Goal: Information Seeking & Learning: Learn about a topic

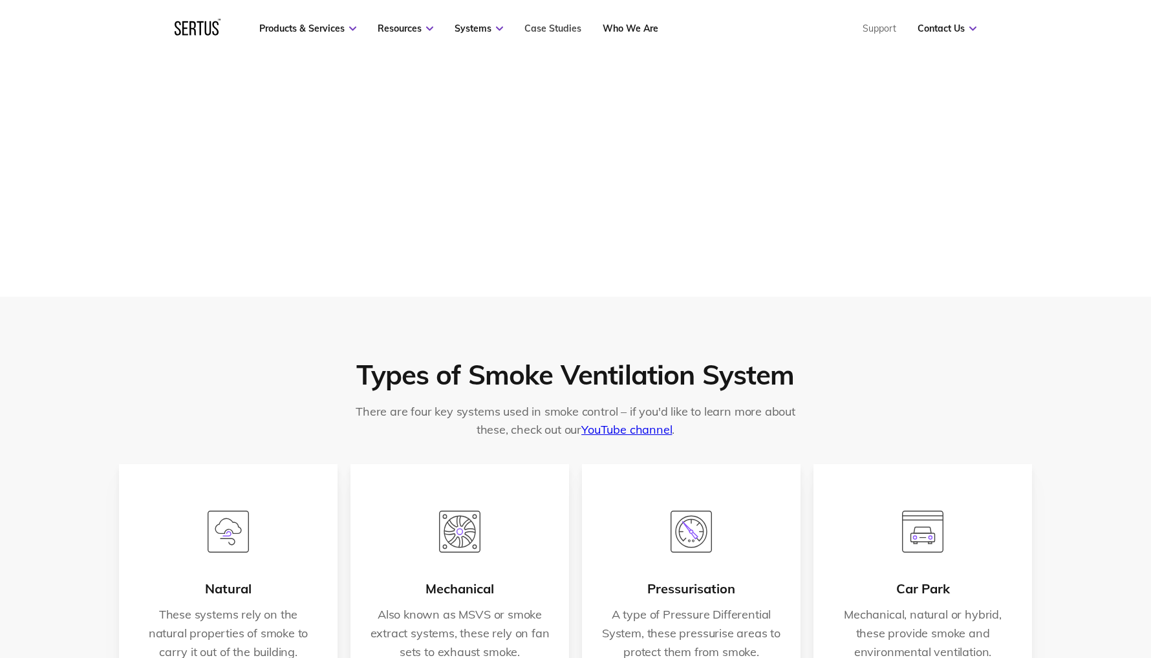
click at [537, 27] on link "Case Studies" at bounding box center [553, 29] width 57 height 12
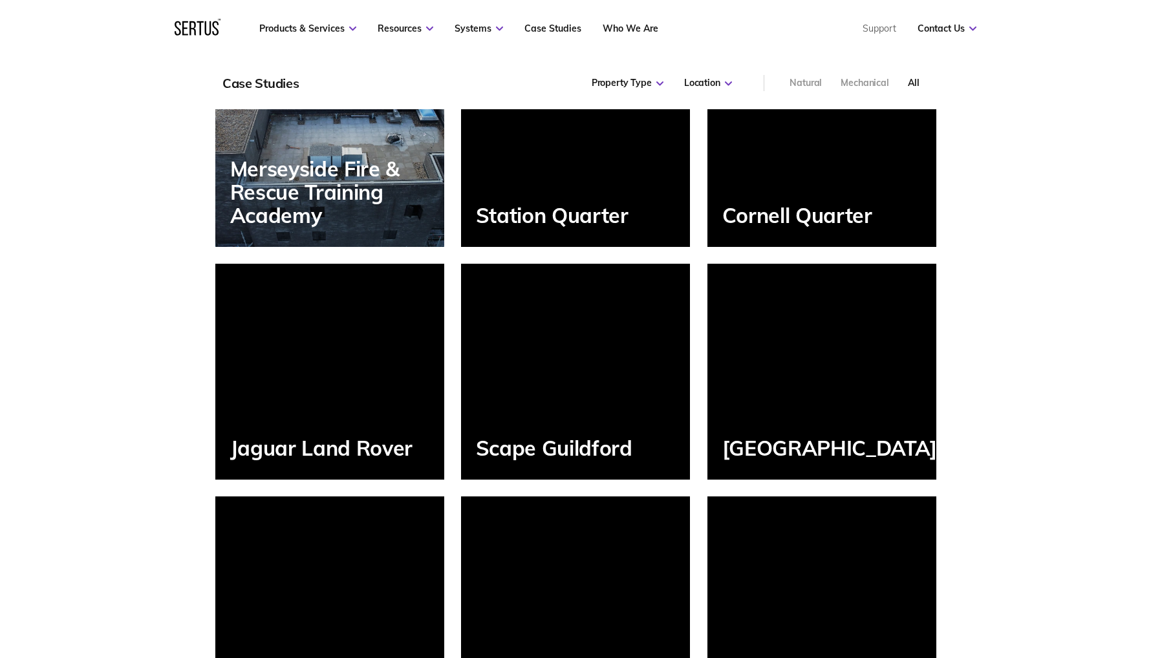
scroll to position [1156, 0]
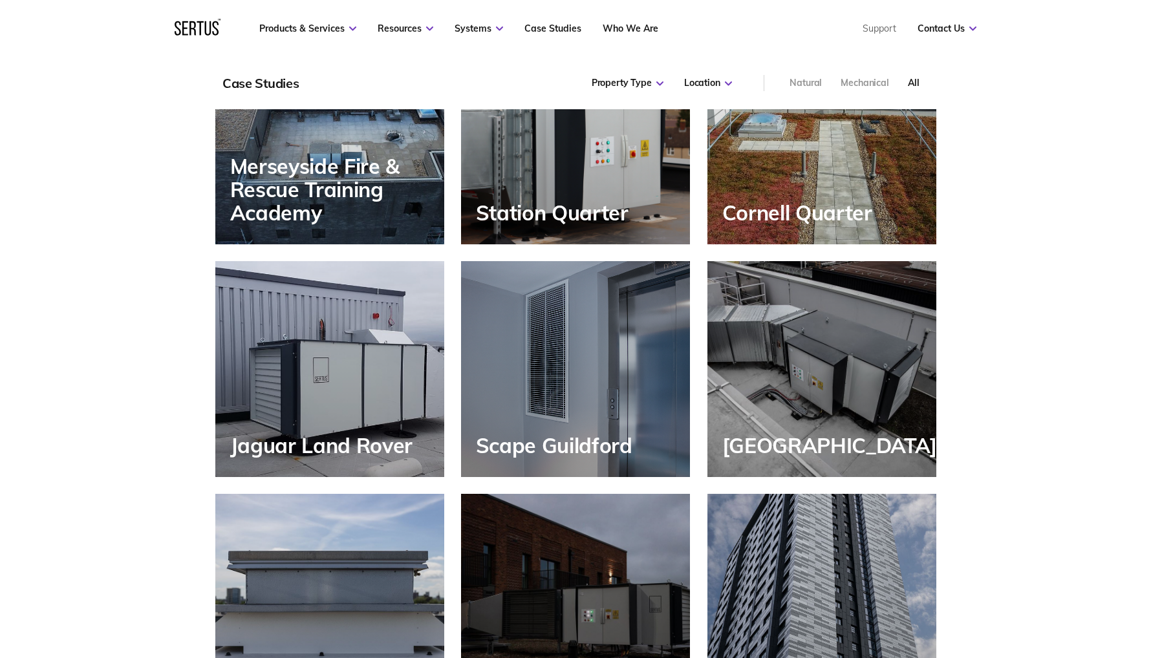
click at [580, 367] on div "Scape Guildford" at bounding box center [575, 369] width 229 height 216
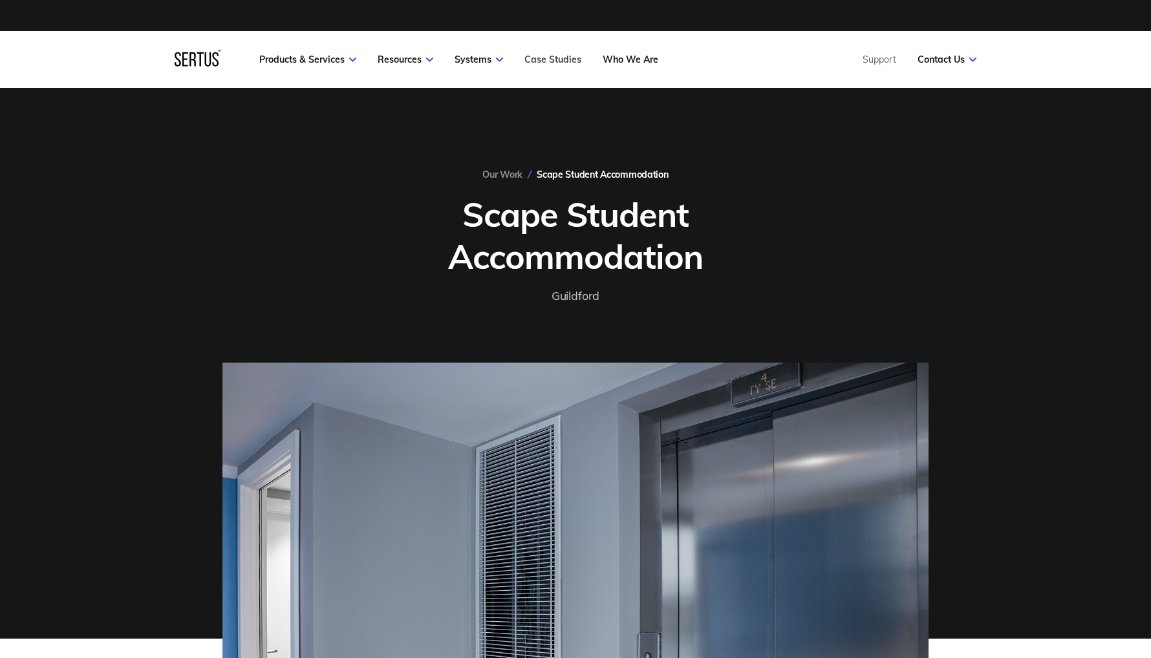
click at [536, 61] on link "Case Studies" at bounding box center [553, 60] width 57 height 12
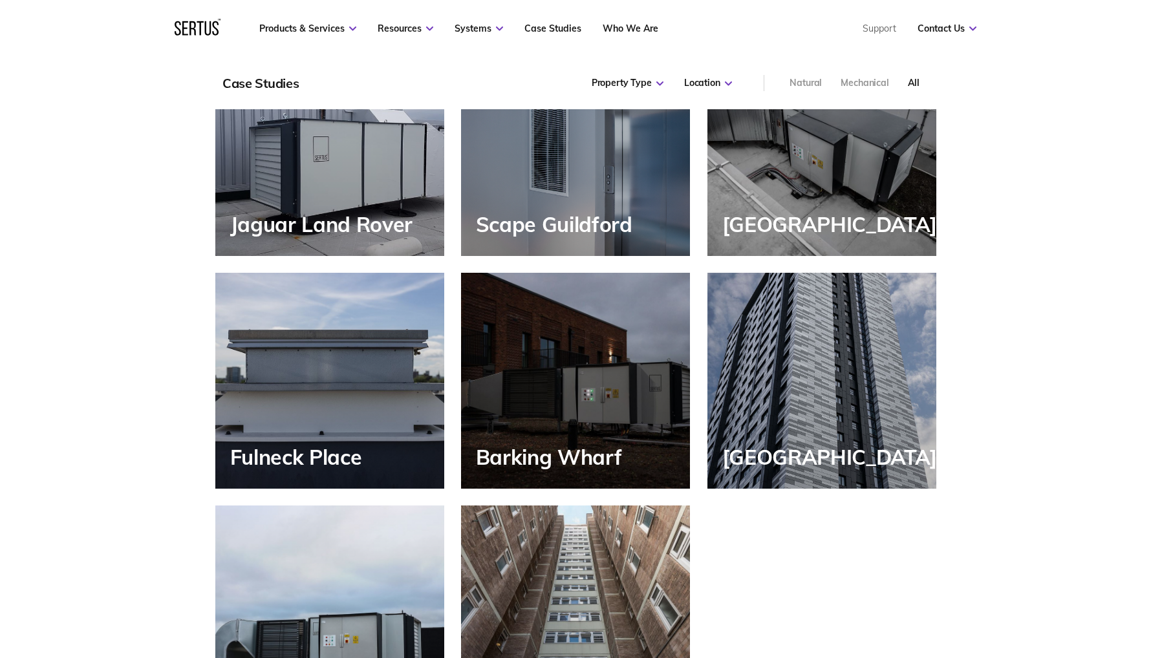
scroll to position [1417, 0]
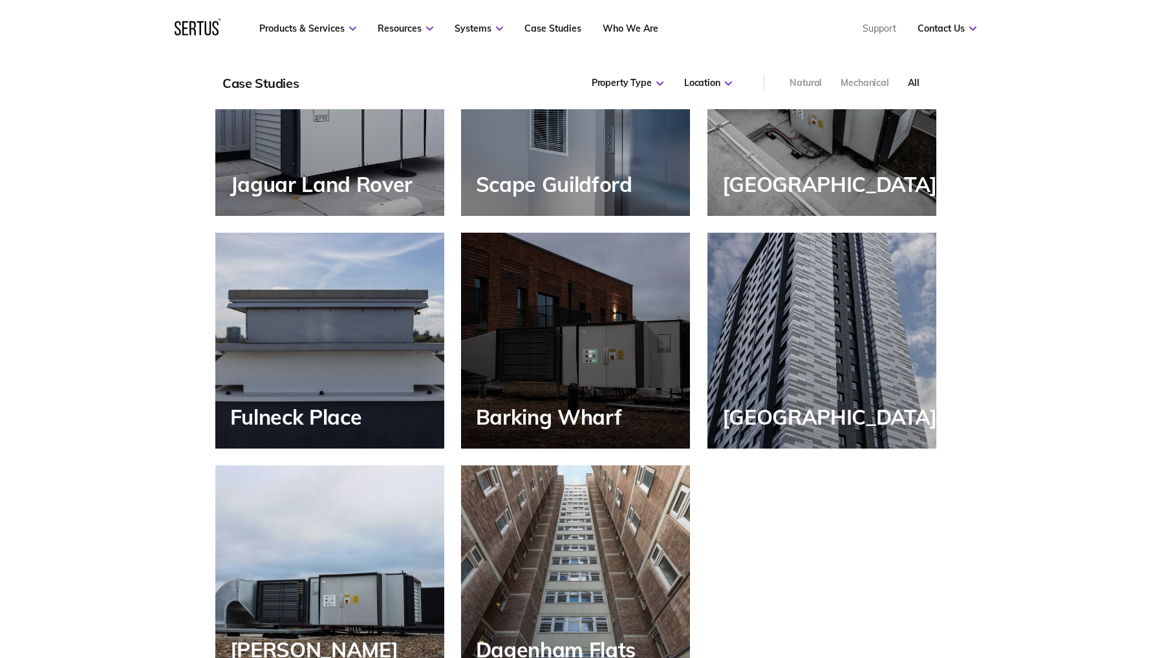
click at [585, 293] on div "Barking Wharf" at bounding box center [575, 341] width 229 height 216
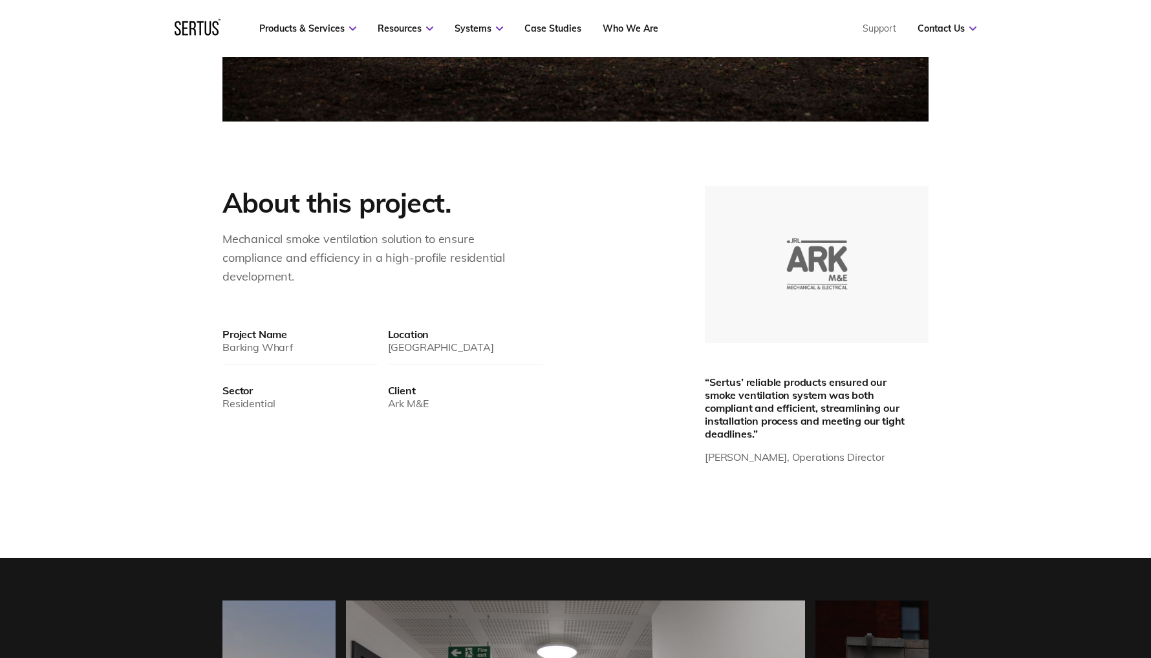
scroll to position [655, 0]
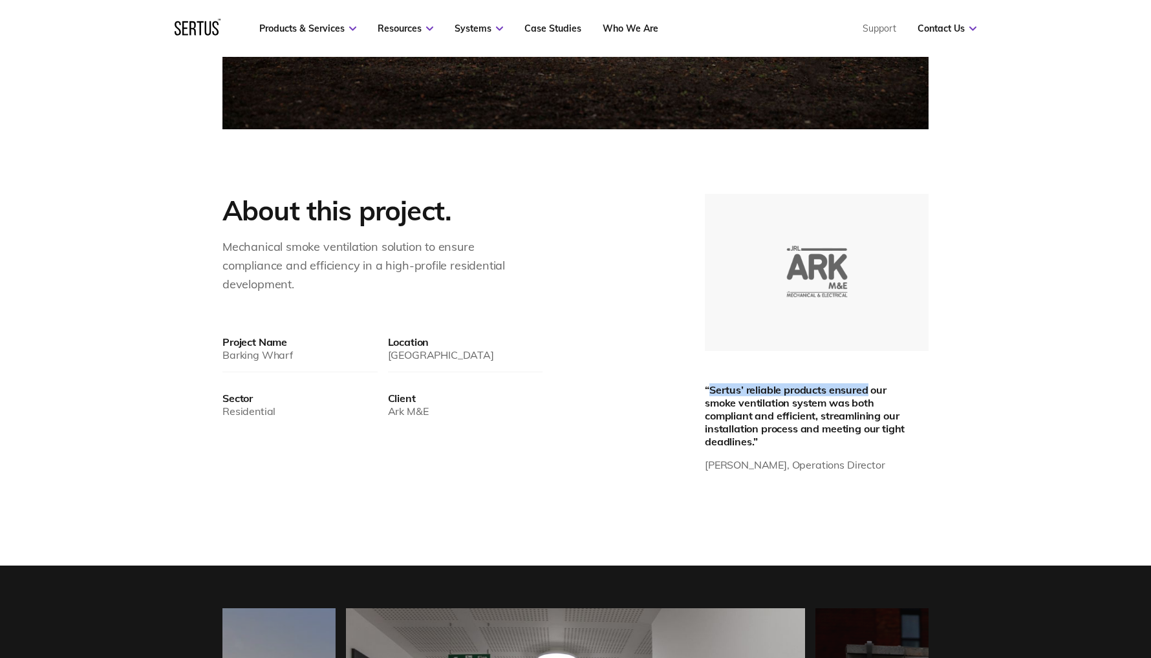
drag, startPoint x: 710, startPoint y: 388, endPoint x: 869, endPoint y: 391, distance: 159.1
click at [869, 391] on div "“Sertus’ reliable products ensured our smoke ventilation system was both compli…" at bounding box center [811, 416] width 213 height 65
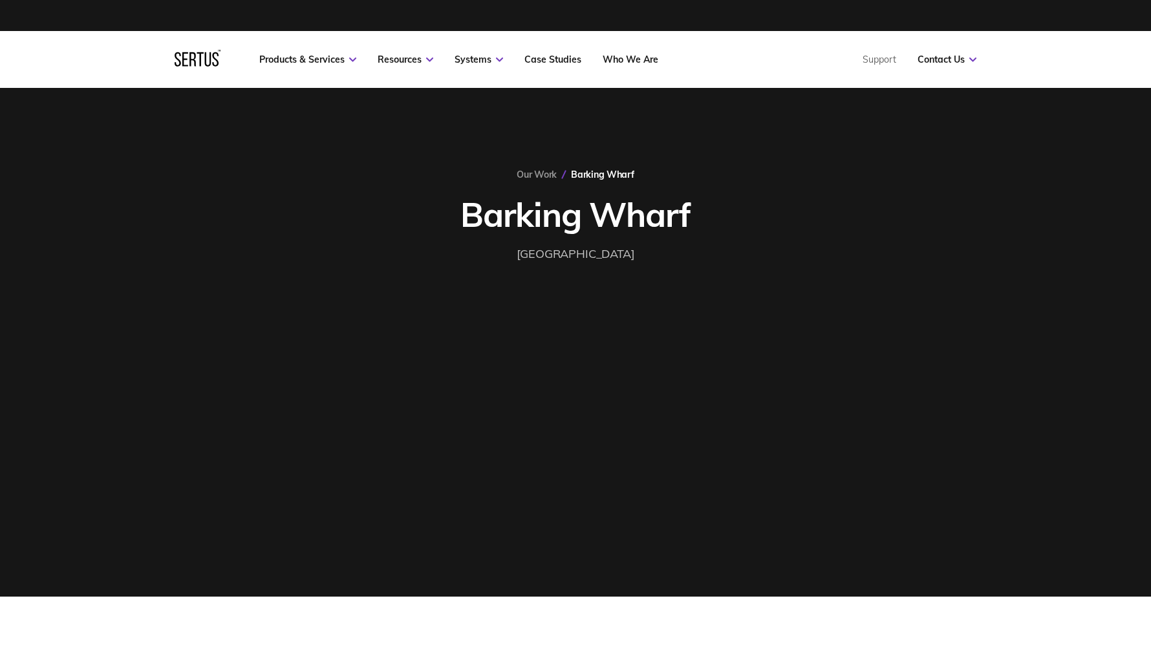
scroll to position [709, 0]
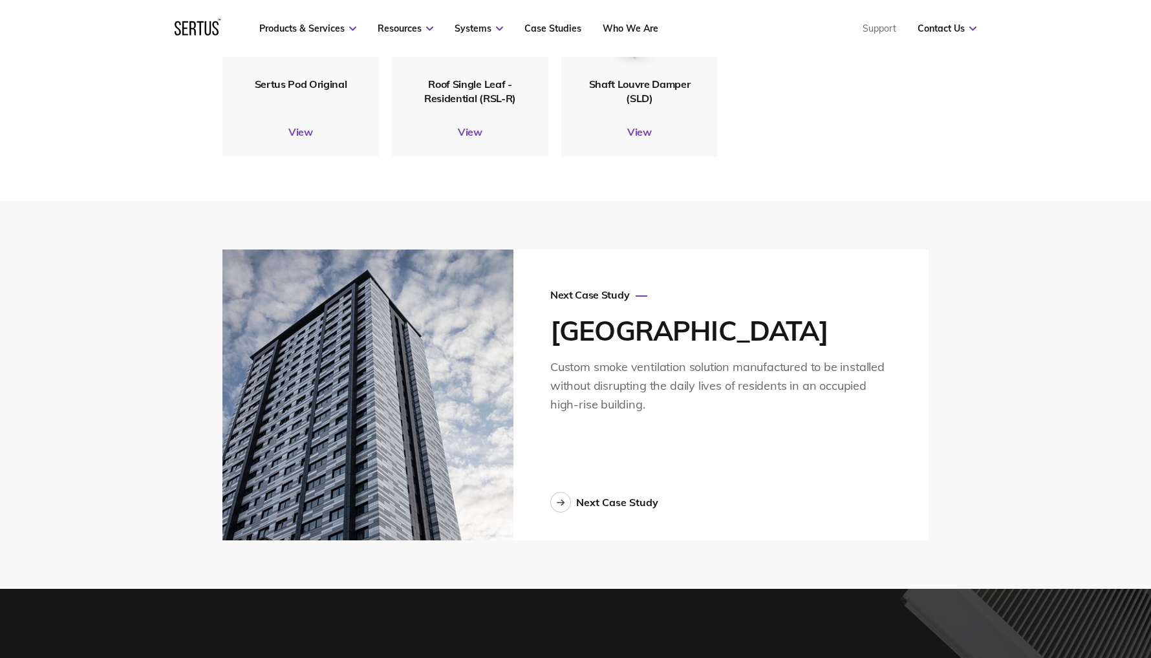
scroll to position [2925, 0]
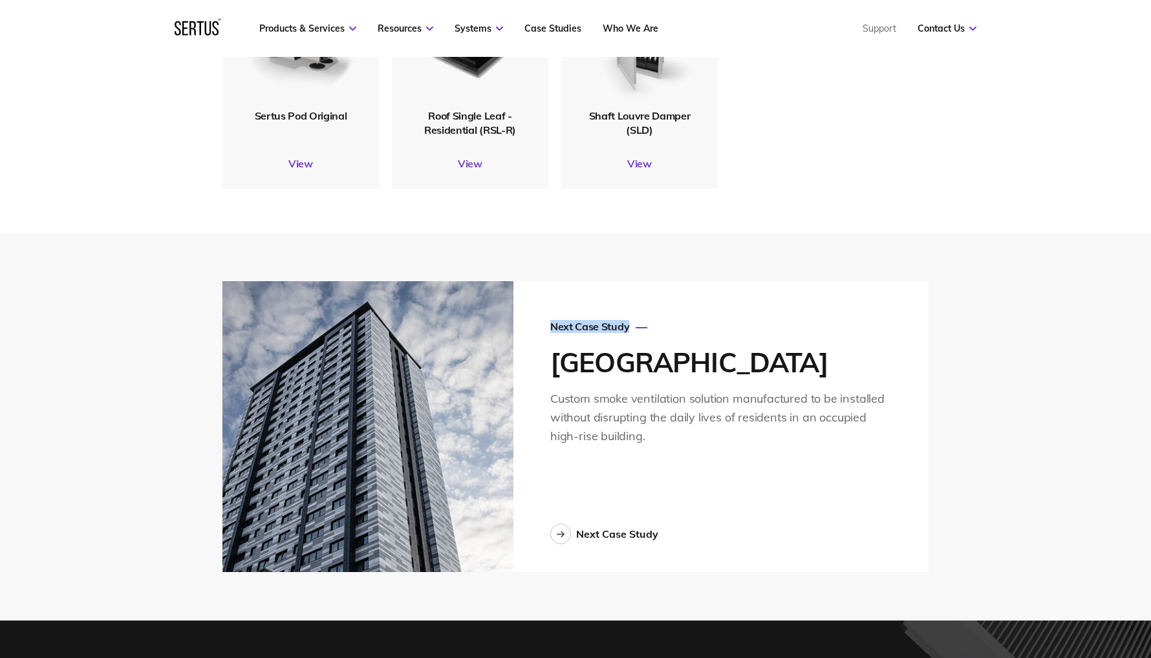
drag, startPoint x: 551, startPoint y: 305, endPoint x: 615, endPoint y: 305, distance: 64.0
click at [628, 320] on div "Next Case Study" at bounding box center [720, 326] width 341 height 13
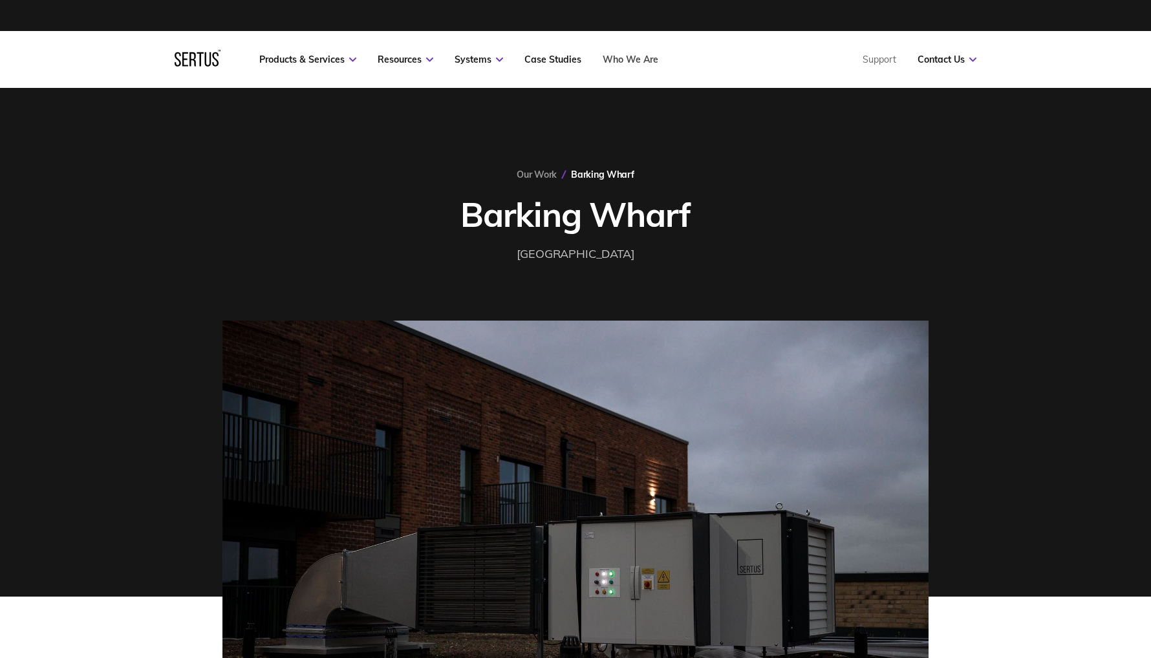
click at [625, 60] on link "Who We Are" at bounding box center [631, 60] width 56 height 12
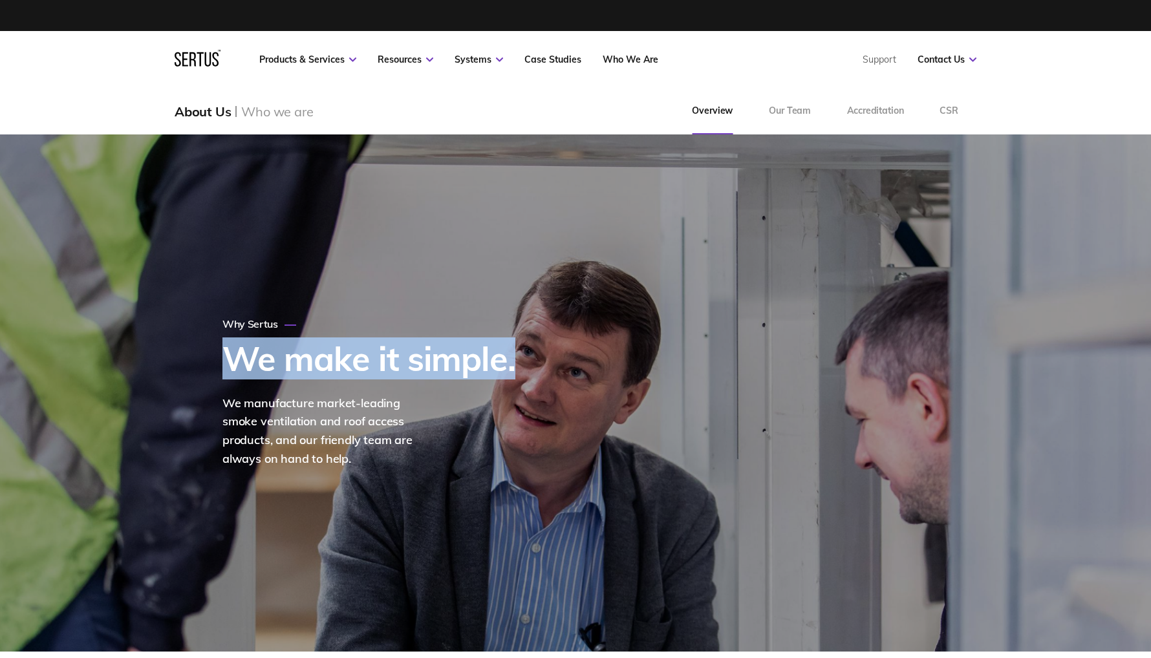
drag, startPoint x: 226, startPoint y: 362, endPoint x: 512, endPoint y: 354, distance: 285.4
click at [512, 354] on h1 "We make it simple." at bounding box center [368, 358] width 293 height 37
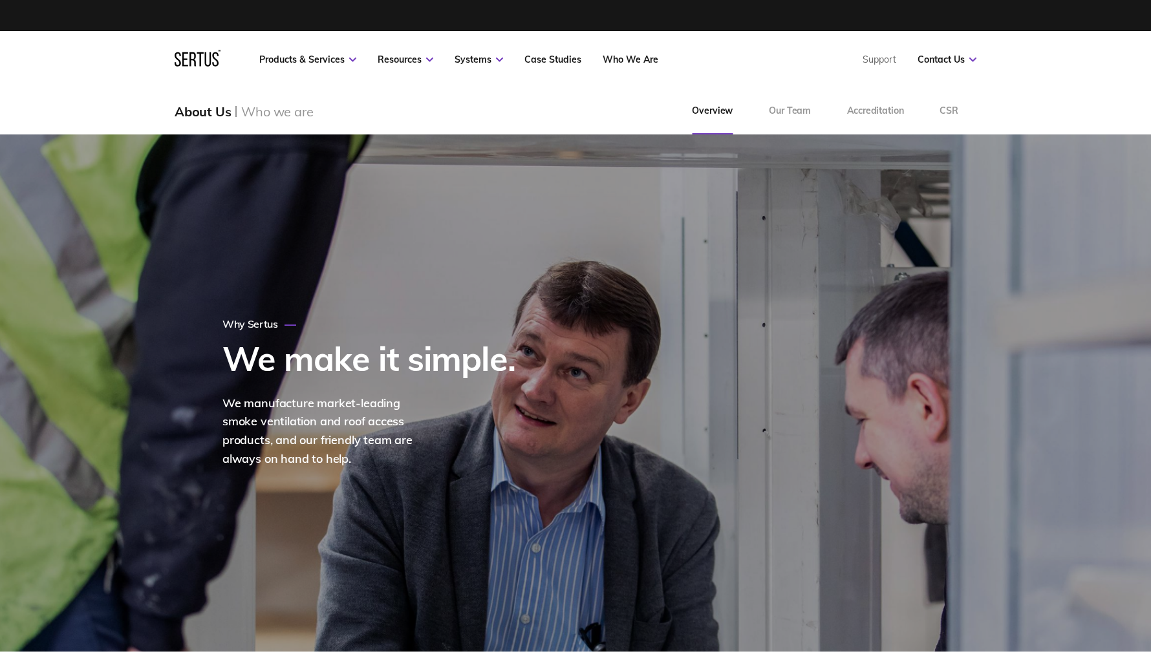
click at [634, 382] on div "Why Sertus We make it simple. We manufacture market-leading smoke ventilation a…" at bounding box center [457, 393] width 471 height 151
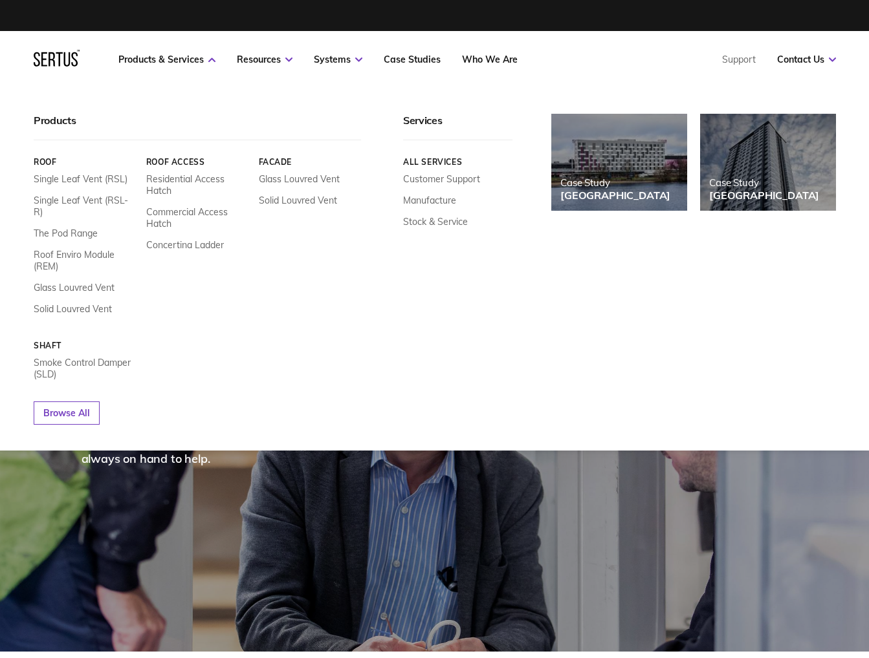
click at [58, 60] on icon at bounding box center [59, 59] width 6 height 14
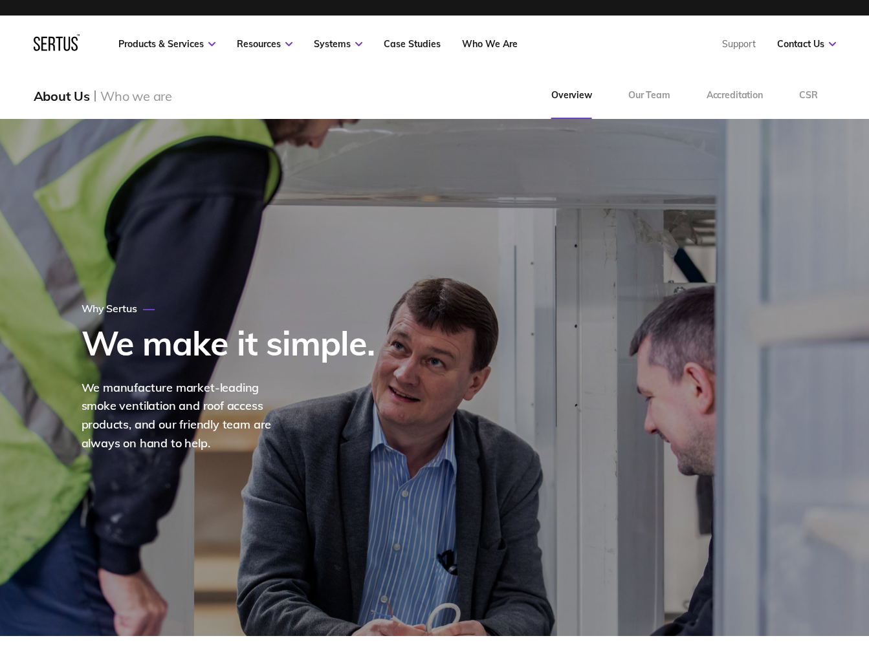
scroll to position [30, 0]
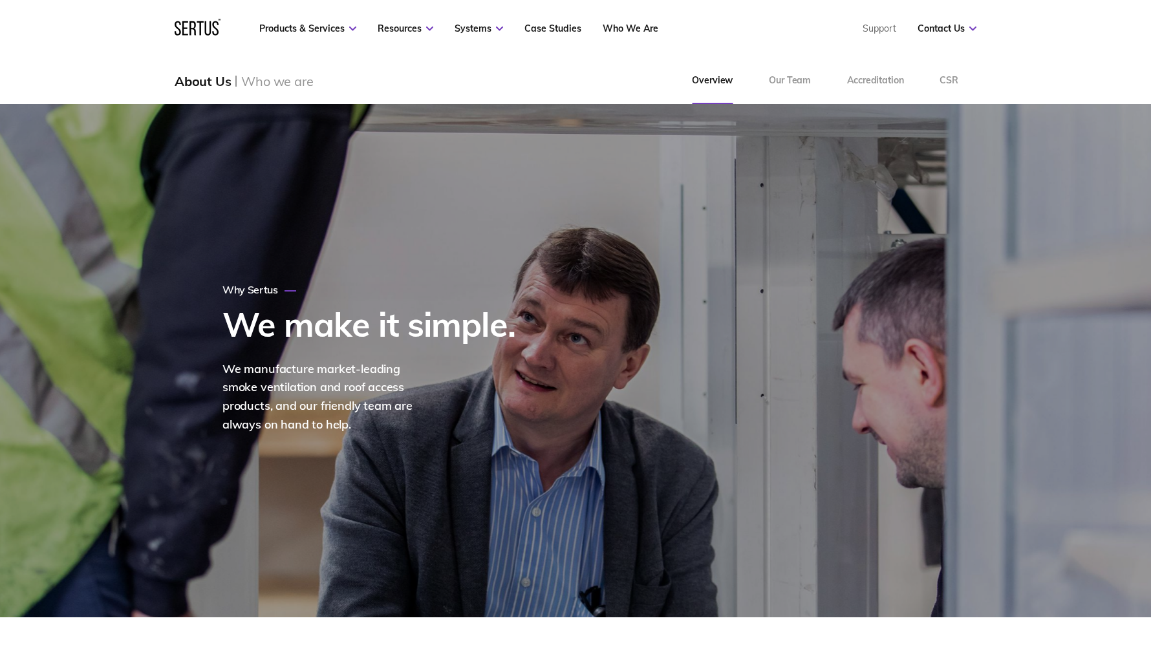
click at [200, 34] on icon at bounding box center [200, 28] width 6 height 14
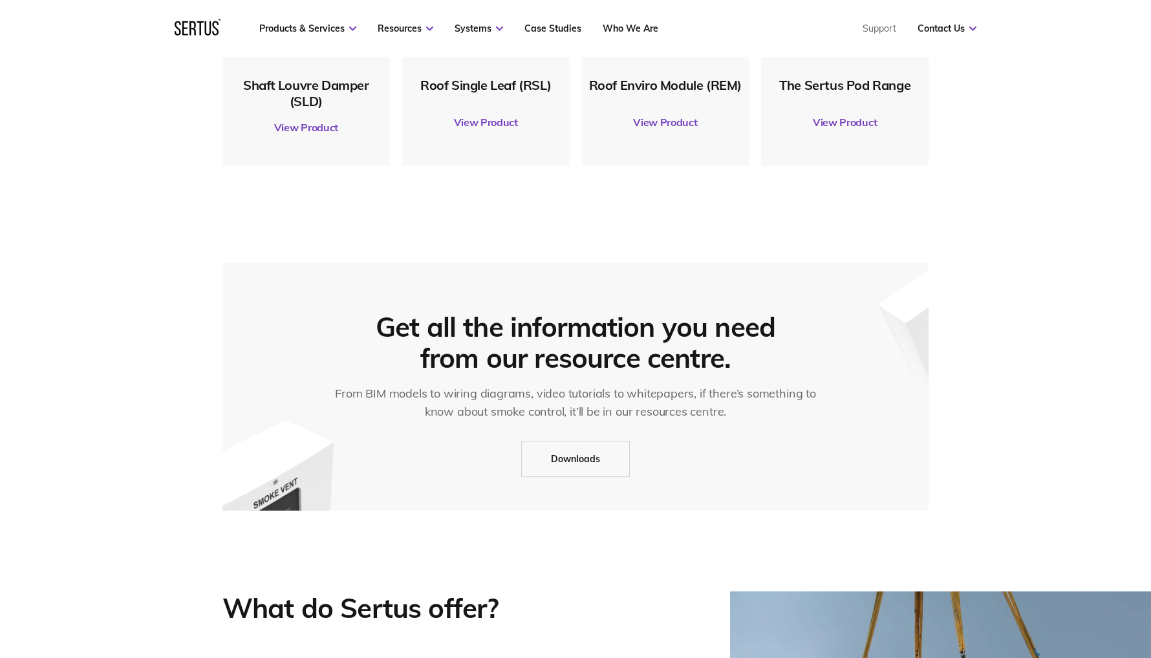
scroll to position [924, 0]
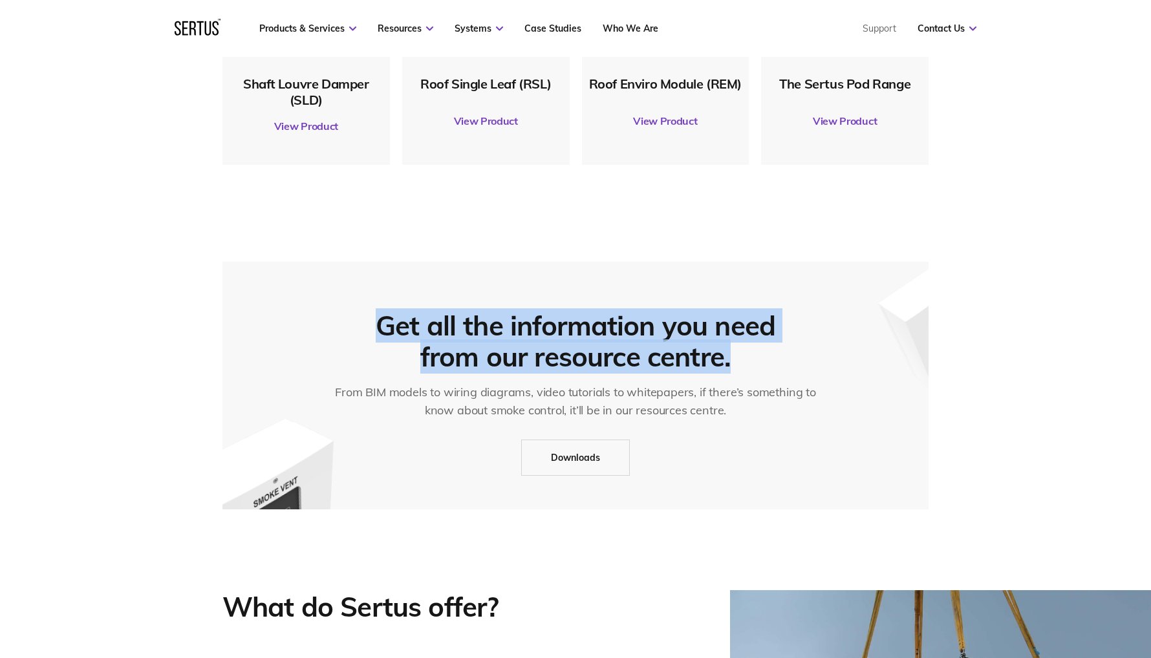
drag, startPoint x: 428, startPoint y: 331, endPoint x: 805, endPoint y: 358, distance: 378.6
click at [805, 358] on div "Get all the information you need from our resource centre. From BIM models to w…" at bounding box center [575, 386] width 706 height 248
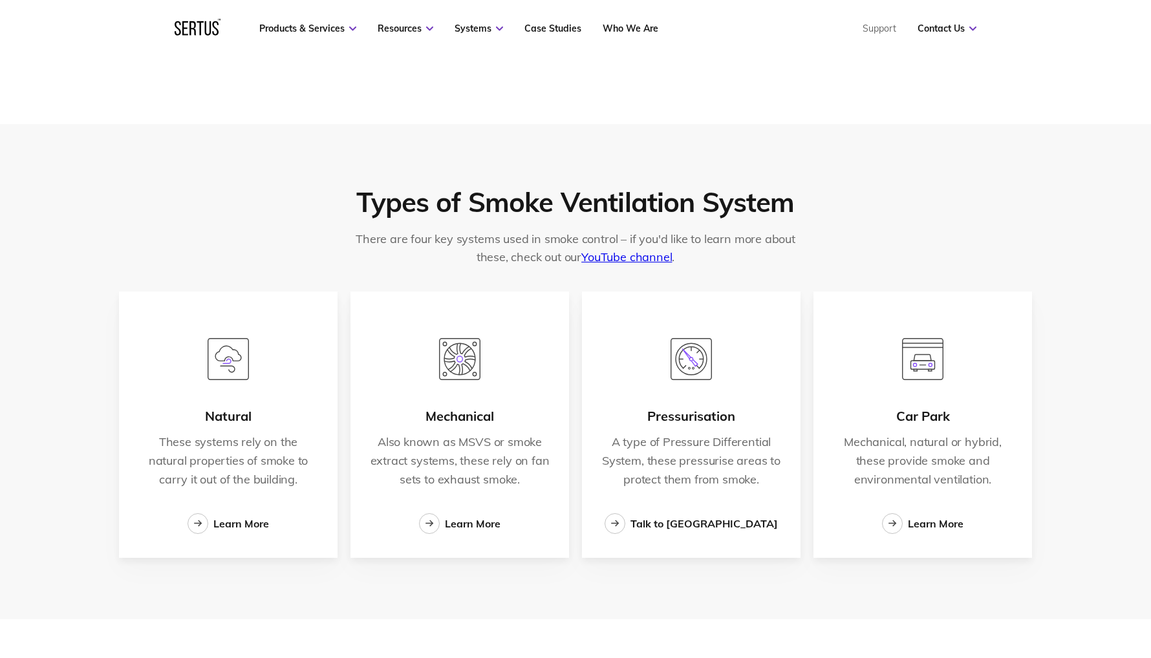
click at [245, 421] on div "Natural" at bounding box center [228, 417] width 47 height 16
click at [222, 387] on div at bounding box center [228, 350] width 58 height 117
click at [233, 526] on div "Learn More" at bounding box center [241, 523] width 56 height 13
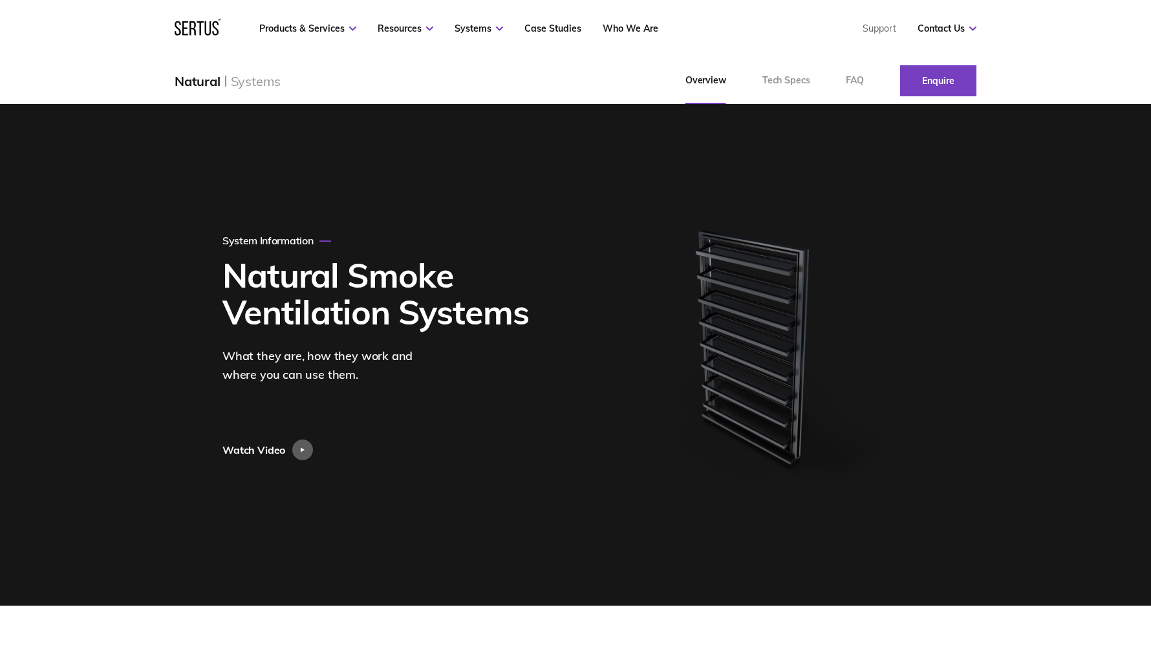
scroll to position [45, 0]
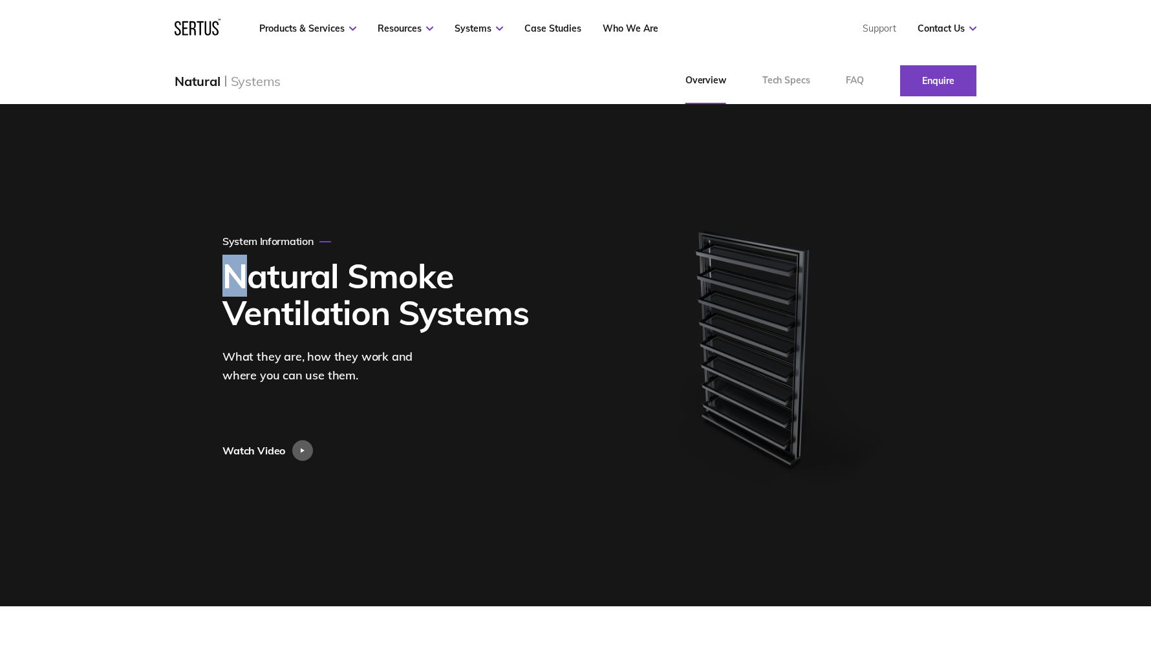
drag, startPoint x: 228, startPoint y: 276, endPoint x: 223, endPoint y: 241, distance: 35.3
click at [237, 276] on h1 "Natural Smoke Ventilation Systems" at bounding box center [381, 294] width 318 height 74
drag, startPoint x: 223, startPoint y: 241, endPoint x: 313, endPoint y: 241, distance: 89.9
click at [313, 241] on div "System Information" at bounding box center [276, 241] width 109 height 13
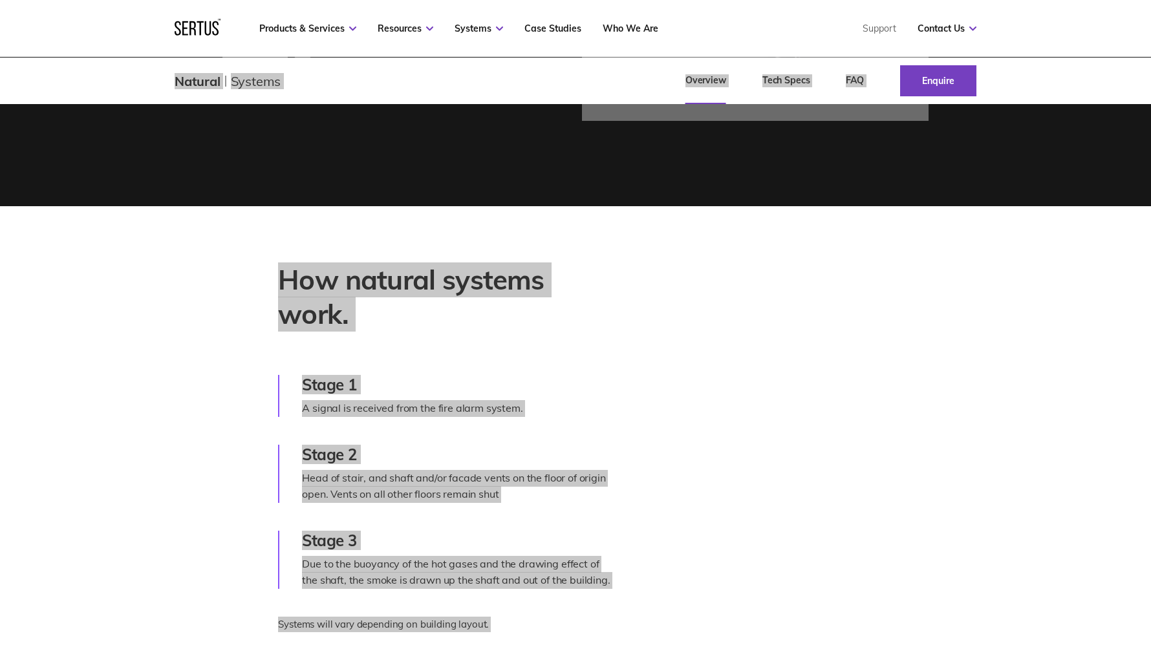
scroll to position [461, 0]
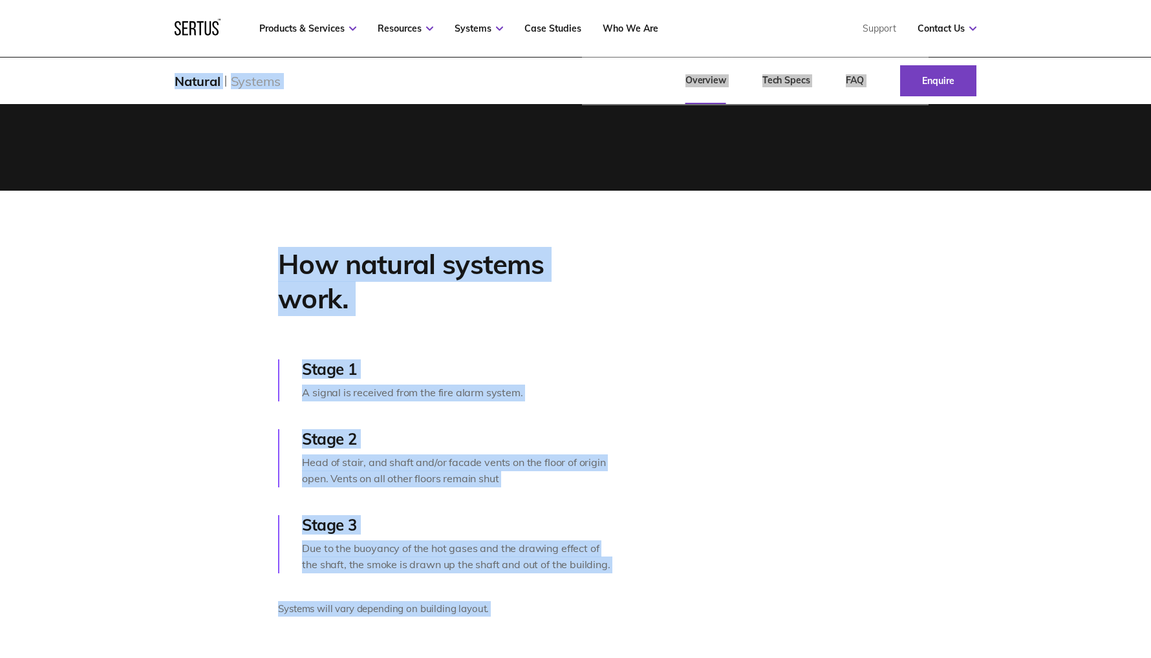
click at [664, 335] on div "How natural systems work. Stage 1 A signal is received from the fire alarm syst…" at bounding box center [575, 436] width 1151 height 491
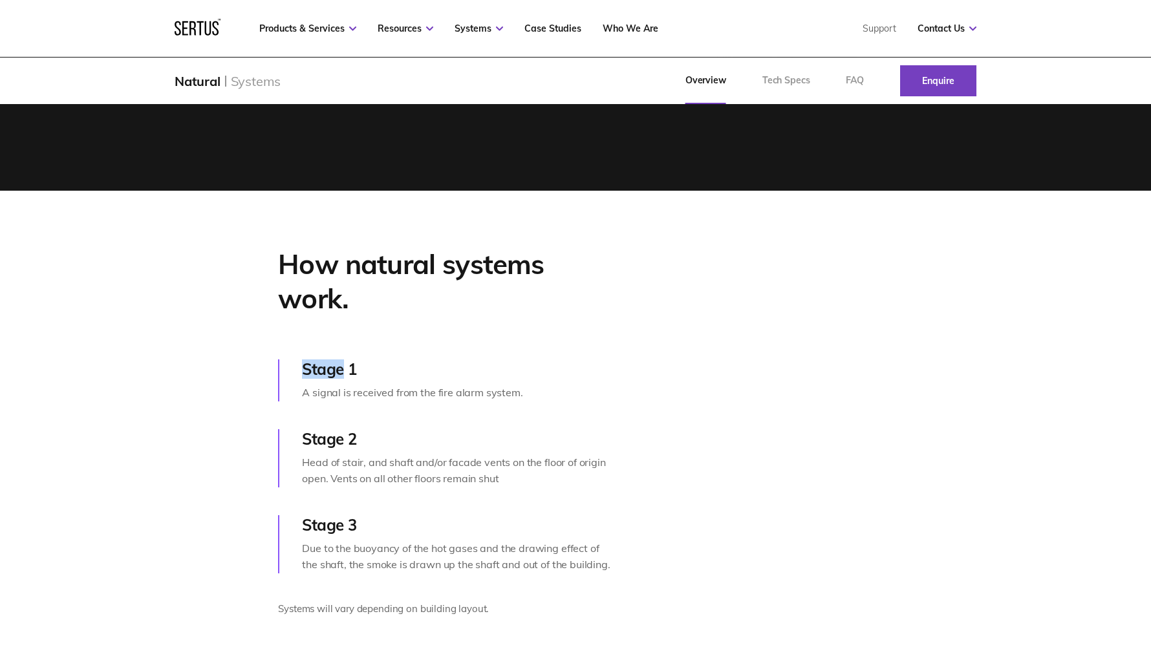
click at [664, 335] on div "How natural systems work. Stage 1 A signal is received from the fire alarm syst…" at bounding box center [575, 436] width 1151 height 491
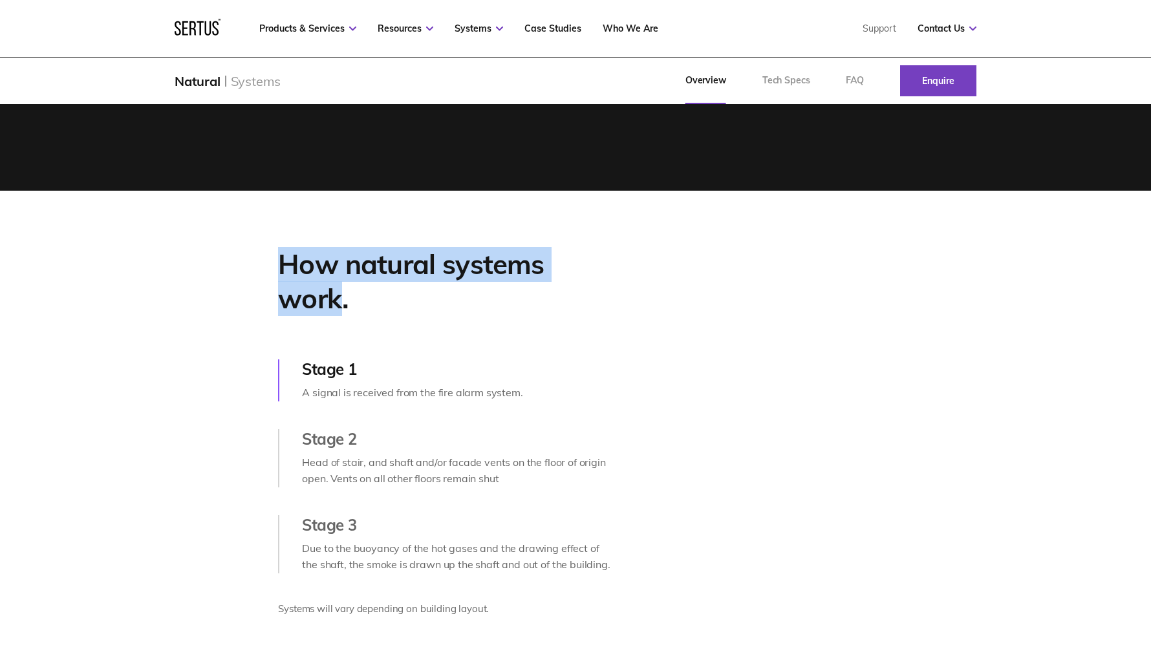
drag, startPoint x: 281, startPoint y: 278, endPoint x: 337, endPoint y: 313, distance: 66.2
click at [337, 313] on div "How natural systems work." at bounding box center [446, 282] width 336 height 68
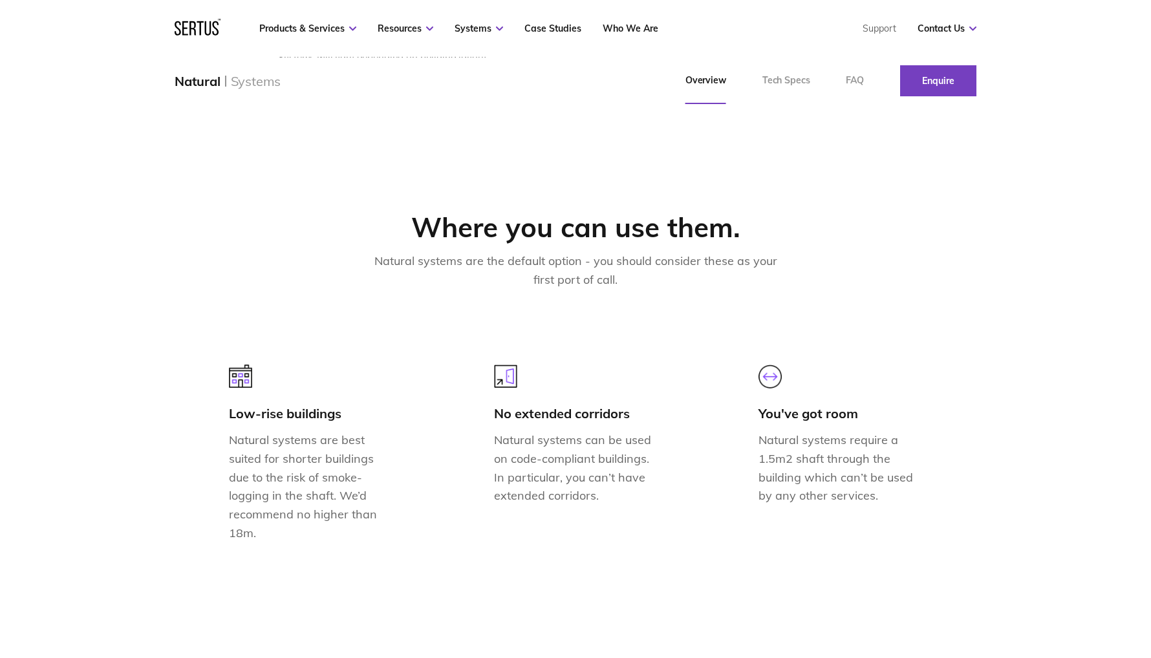
scroll to position [1009, 0]
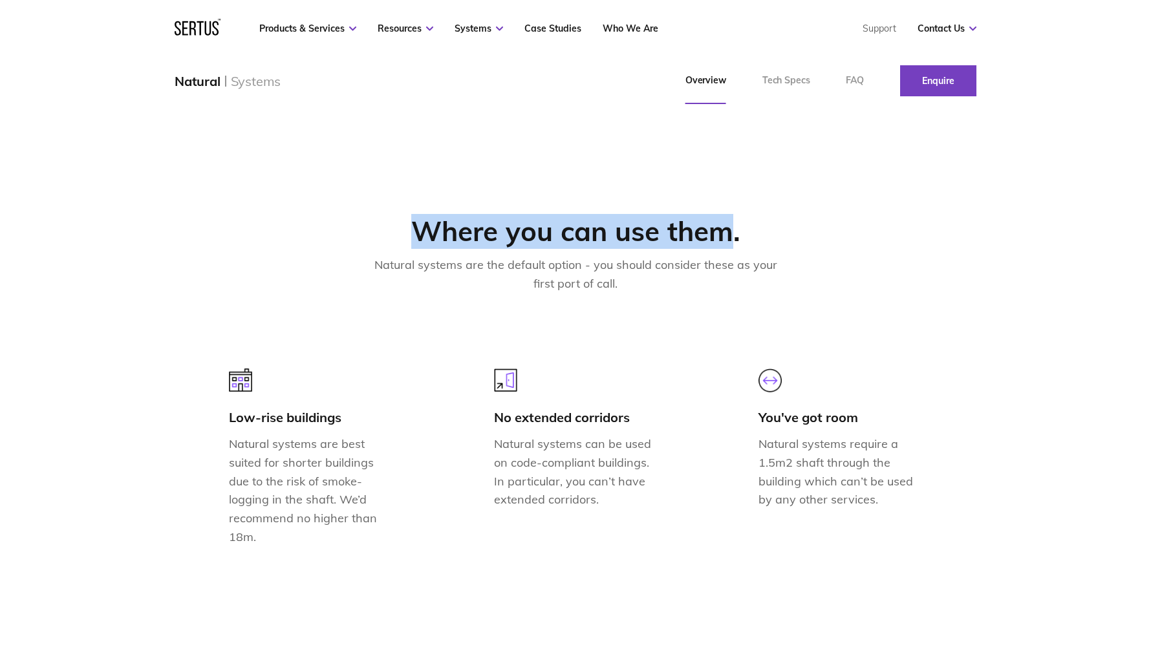
drag, startPoint x: 425, startPoint y: 264, endPoint x: 722, endPoint y: 265, distance: 297.5
click at [722, 249] on div "Where you can use them." at bounding box center [575, 232] width 706 height 34
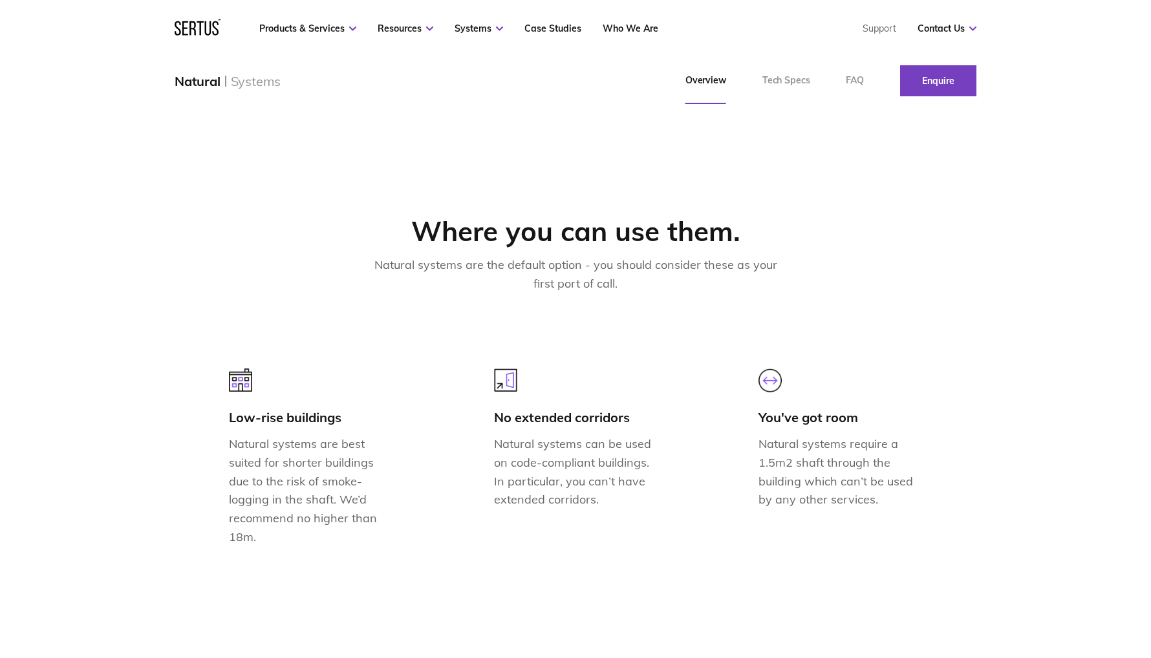
drag, startPoint x: 177, startPoint y: 81, endPoint x: 280, endPoint y: 81, distance: 102.8
click at [280, 81] on div "Natural Systems Overview Tech Specs FAQ Enquire" at bounding box center [576, 81] width 854 height 47
click at [190, 88] on div "Natural" at bounding box center [198, 81] width 46 height 16
drag, startPoint x: 177, startPoint y: 83, endPoint x: 220, endPoint y: 81, distance: 42.7
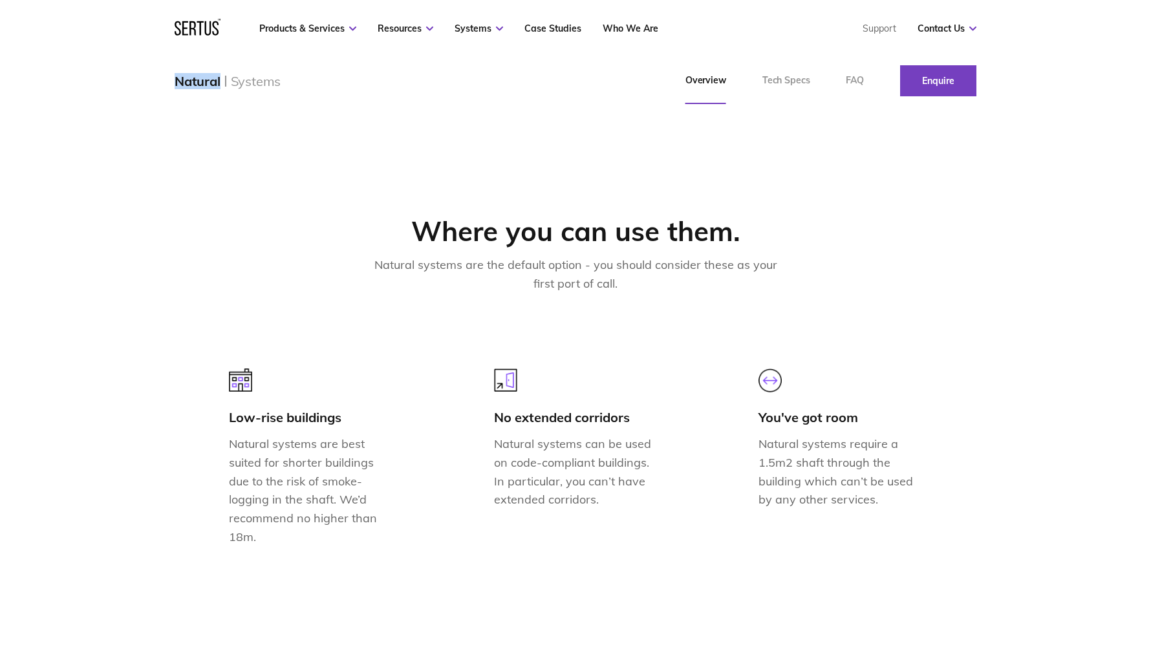
click at [220, 81] on div "Natural" at bounding box center [198, 81] width 46 height 16
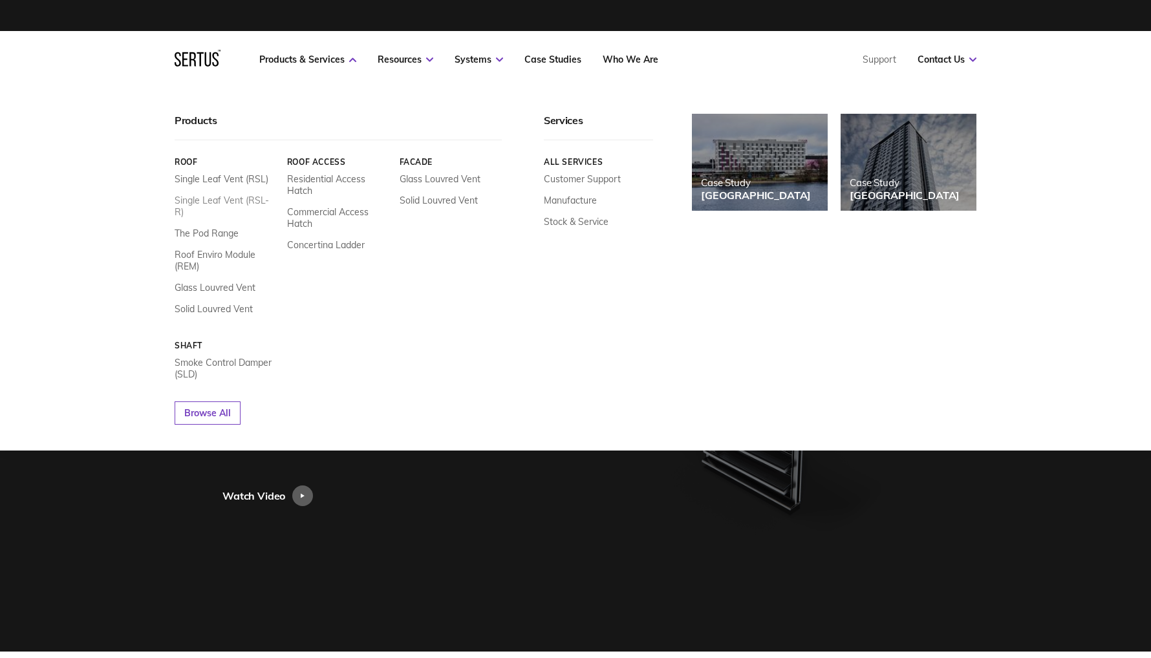
click at [235, 196] on link "Single Leaf Vent (RSL-R)" at bounding box center [226, 206] width 103 height 23
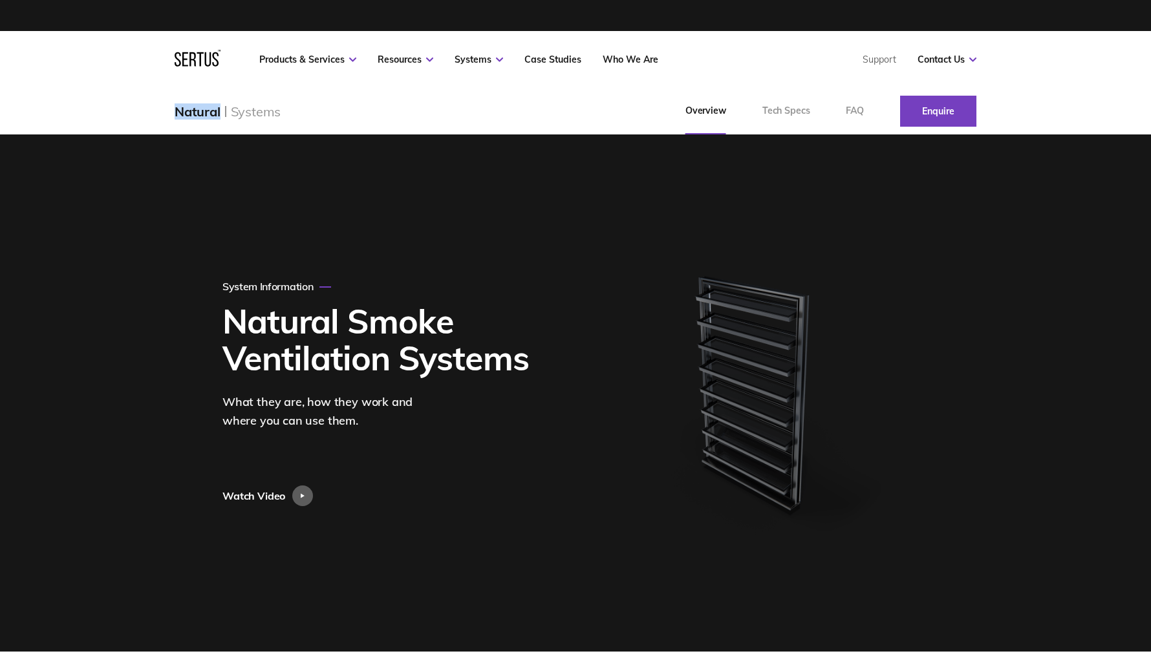
drag, startPoint x: 177, startPoint y: 112, endPoint x: 220, endPoint y: 113, distance: 42.7
click at [220, 113] on div "Natural" at bounding box center [203, 111] width 56 height 16
click at [787, 111] on link "Tech Specs" at bounding box center [786, 111] width 84 height 47
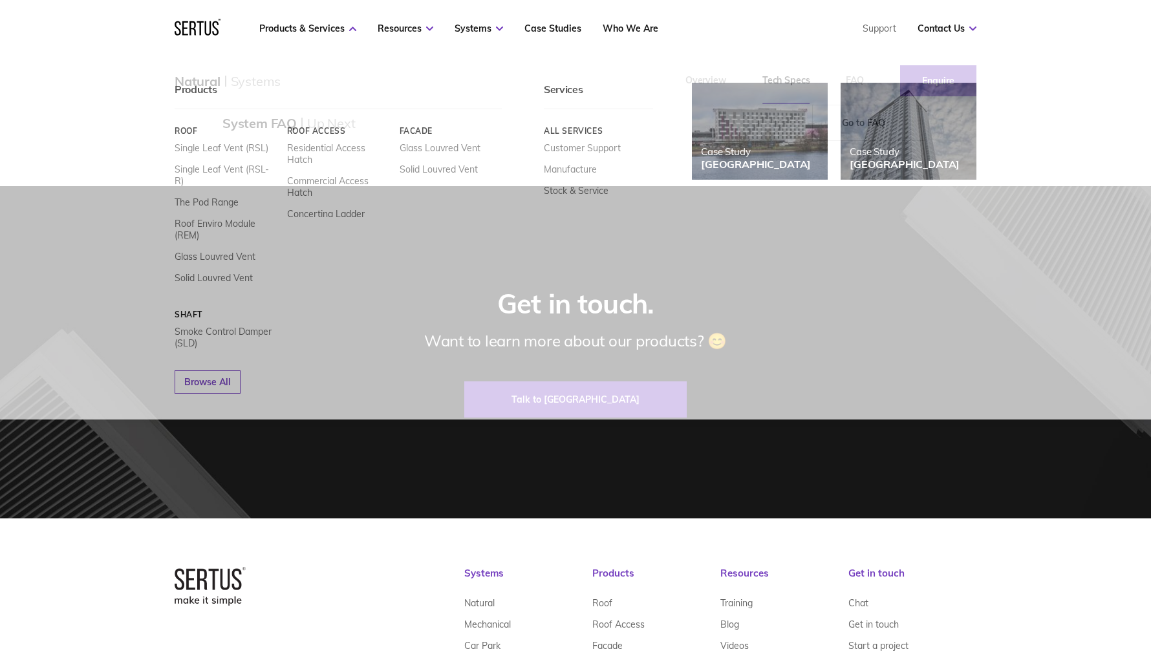
scroll to position [2566, 0]
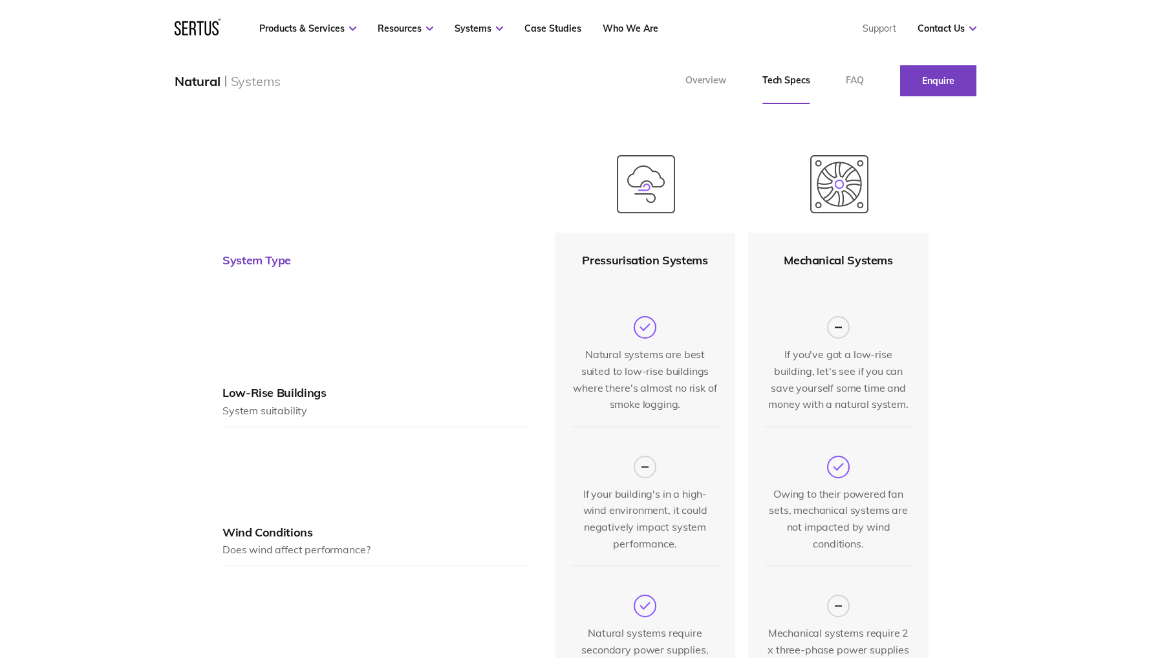
scroll to position [438, 0]
click at [857, 81] on link "FAQ" at bounding box center [855, 81] width 54 height 47
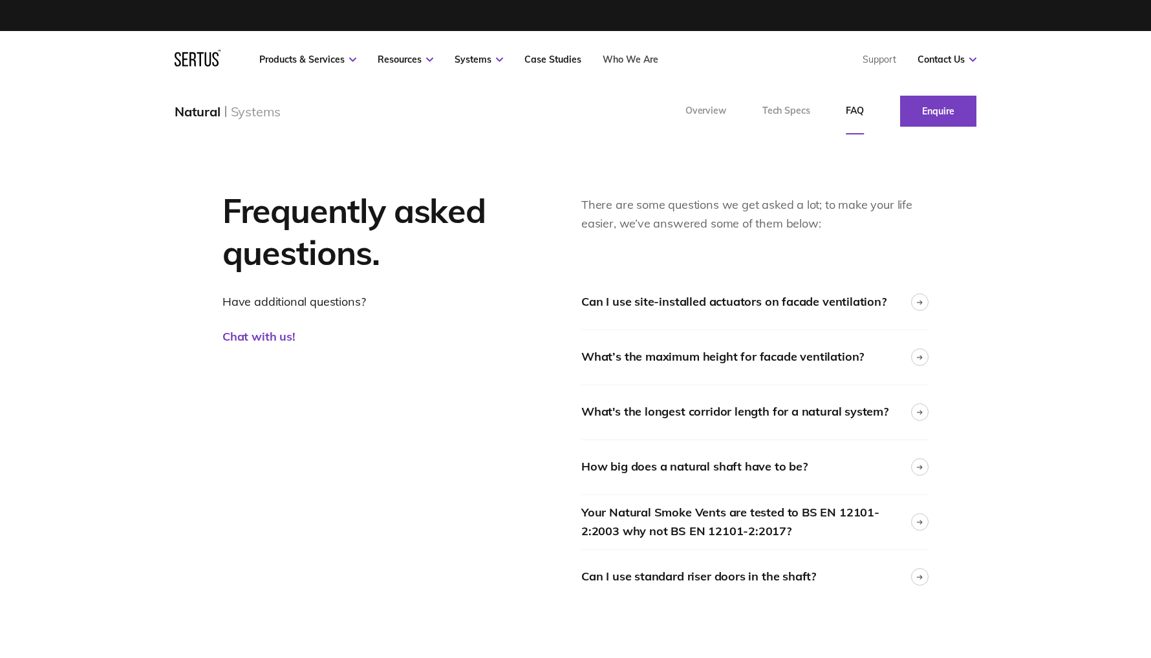
click at [641, 59] on link "Who We Are" at bounding box center [631, 60] width 56 height 12
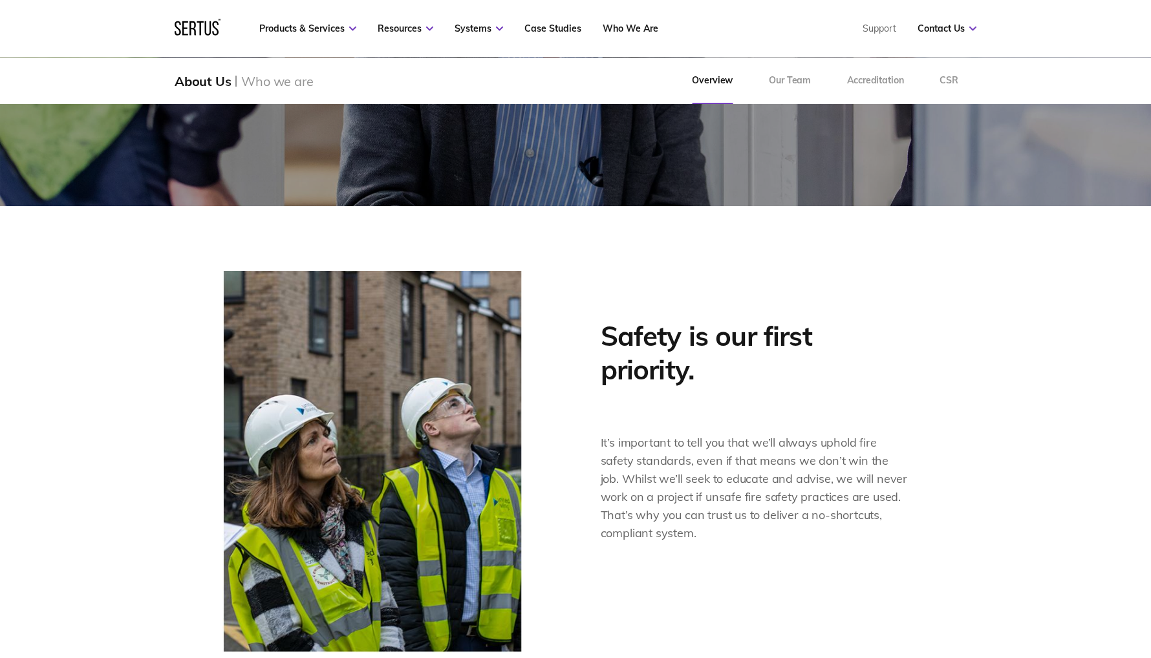
scroll to position [502, 0]
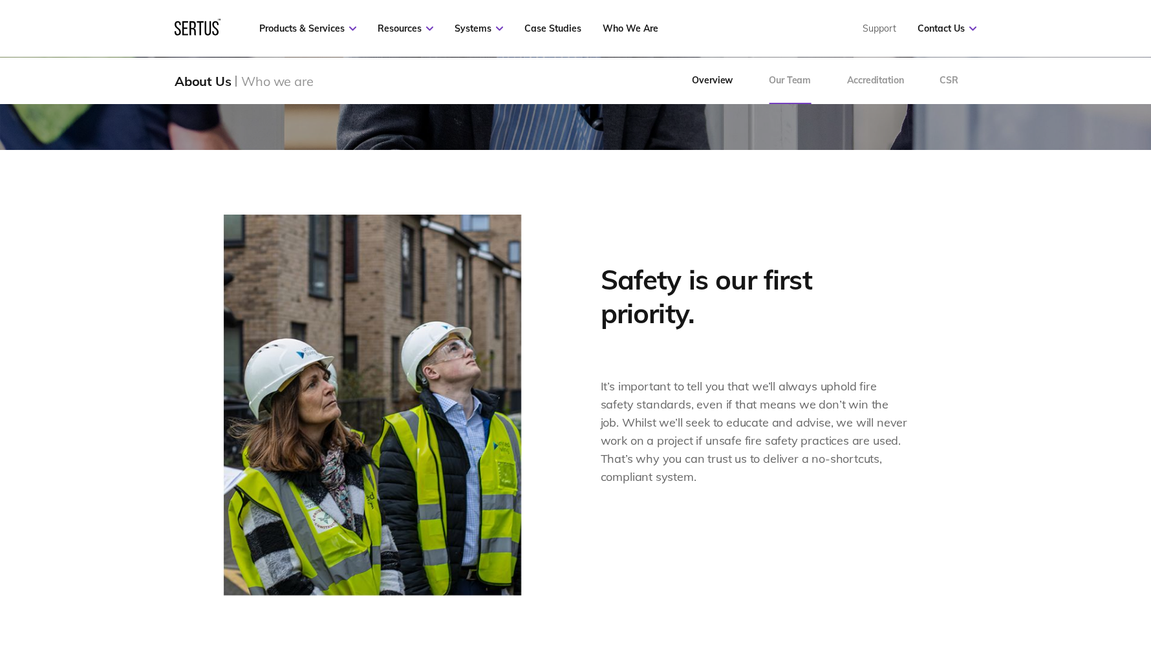
click at [784, 74] on link "Our Team" at bounding box center [790, 81] width 78 height 47
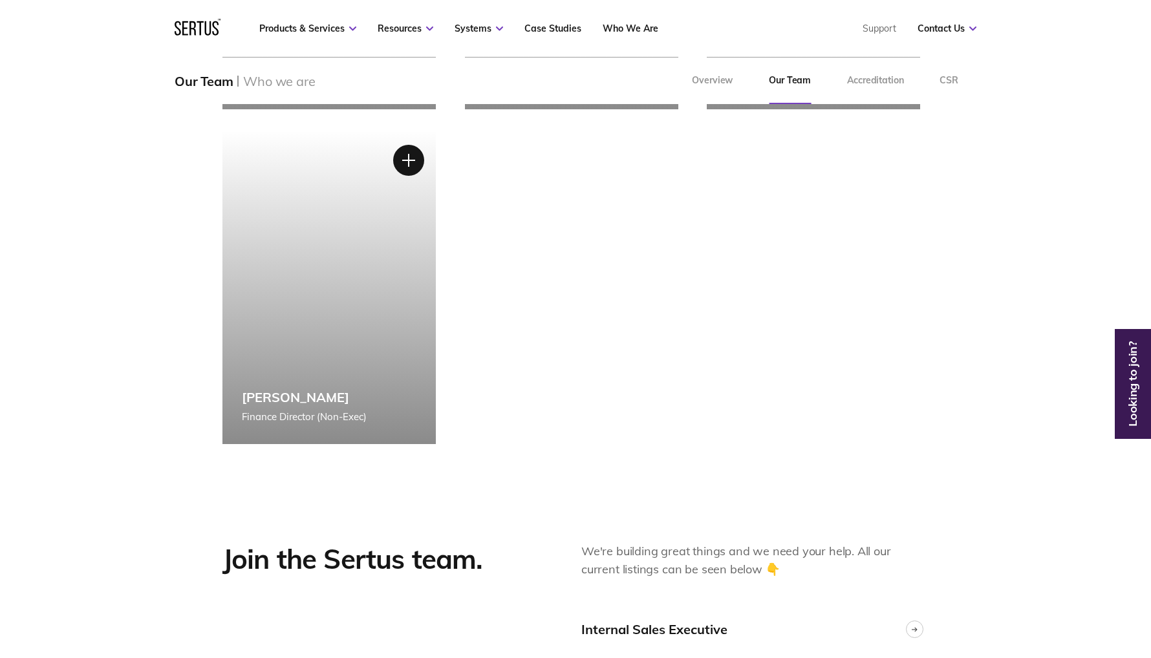
scroll to position [2811, 0]
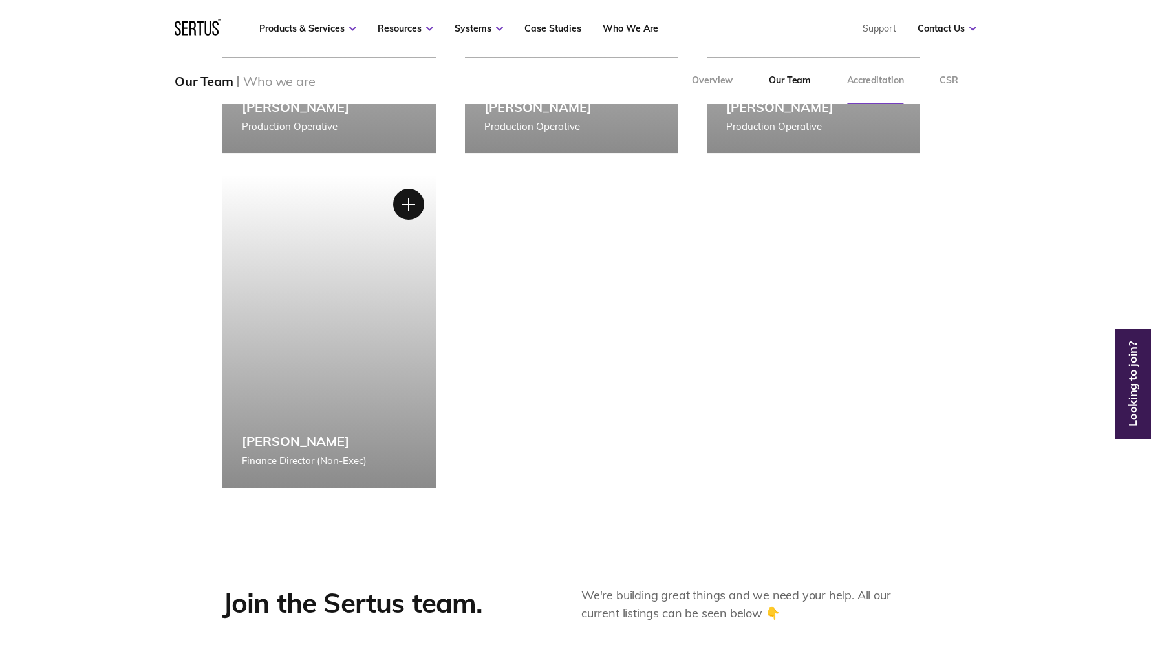
click at [869, 76] on link "Accreditation" at bounding box center [875, 81] width 92 height 47
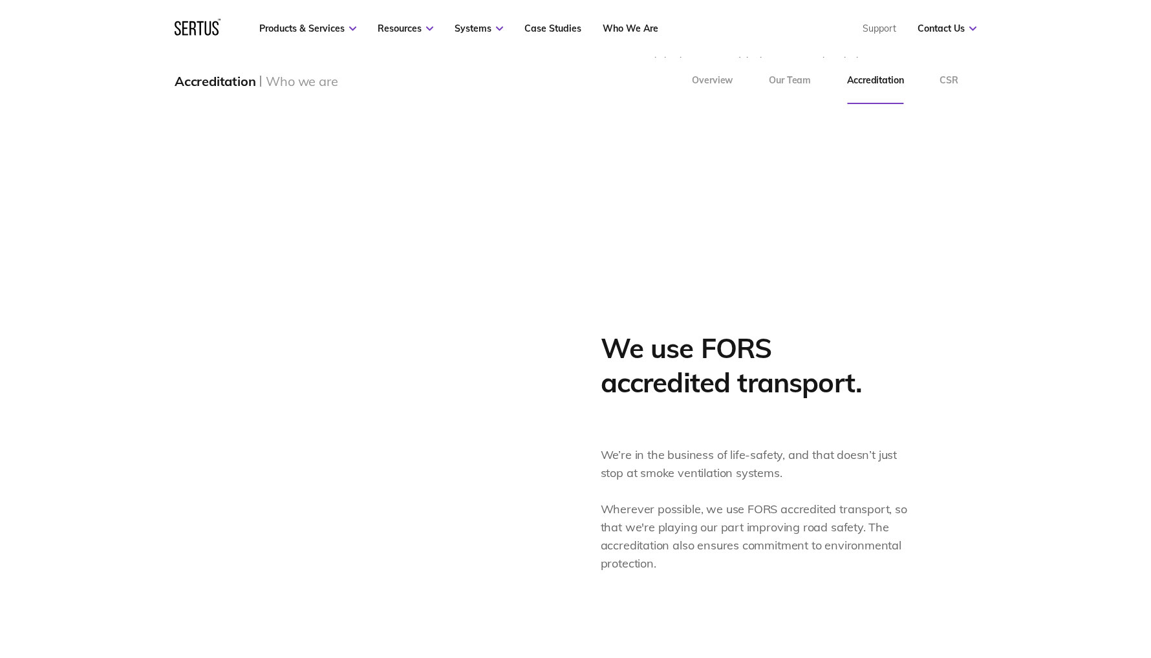
scroll to position [889, 0]
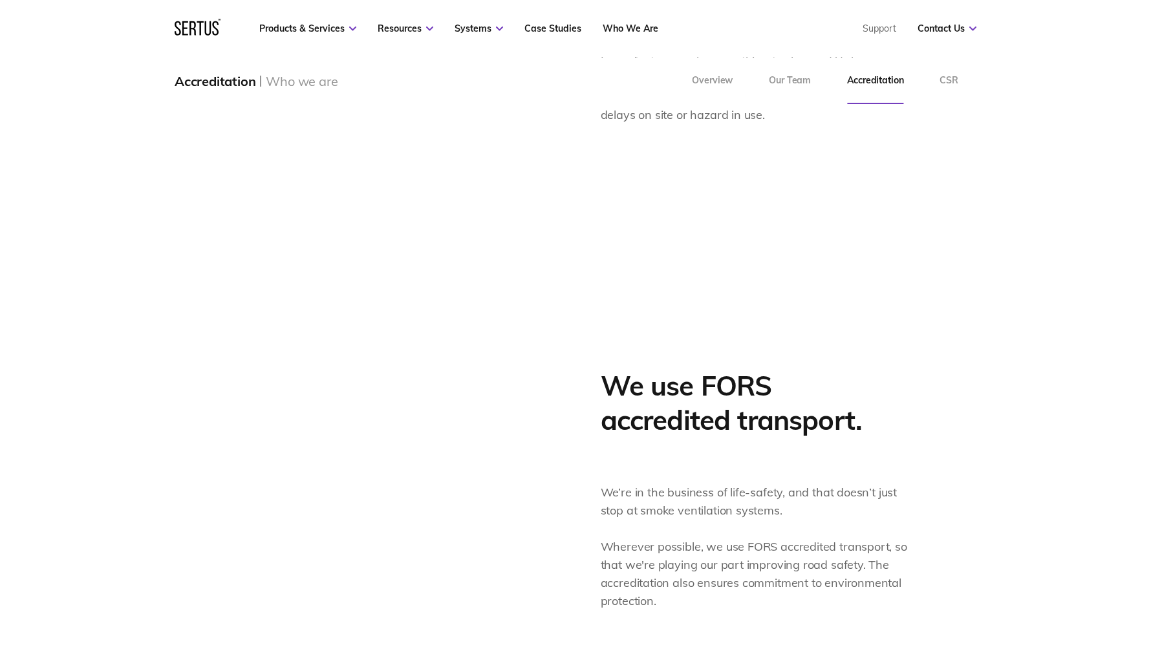
click at [299, 435] on img at bounding box center [372, 510] width 301 height 349
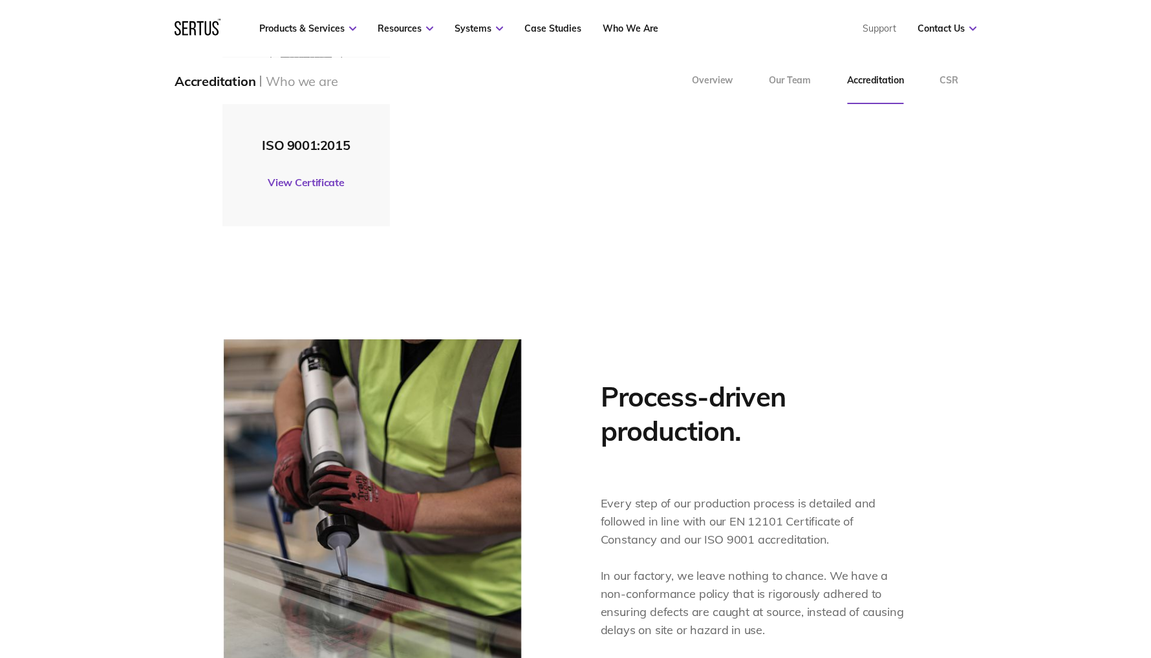
scroll to position [300, 0]
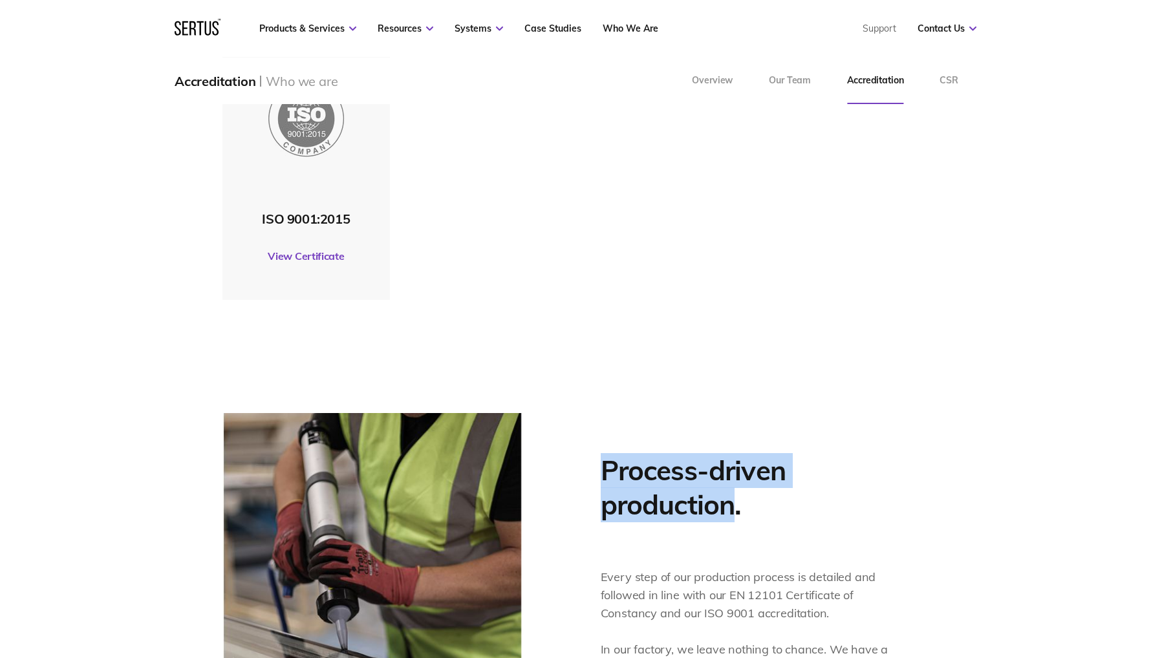
drag, startPoint x: 605, startPoint y: 469, endPoint x: 726, endPoint y: 498, distance: 124.4
click at [731, 497] on h2 "Process-driven production." at bounding box center [737, 488] width 272 height 68
